Goal: Check status: Check status

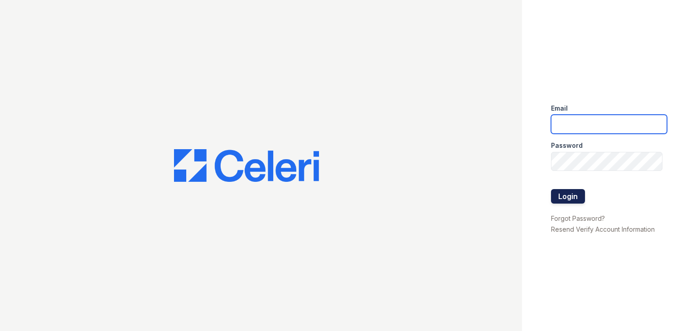
type input "[EMAIL_ADDRESS][DOMAIN_NAME]"
click at [569, 195] on button "Login" at bounding box center [568, 196] width 34 height 14
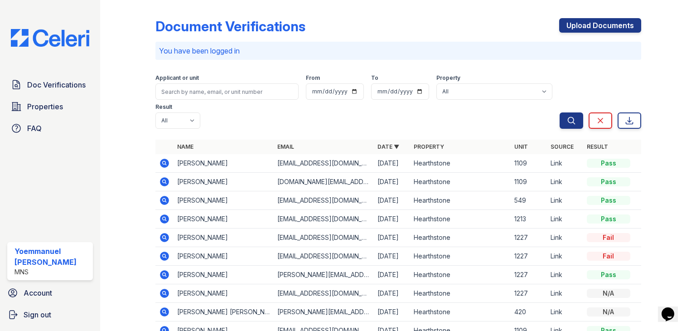
click at [163, 200] on icon at bounding box center [164, 199] width 2 height 2
